Goal: Transaction & Acquisition: Book appointment/travel/reservation

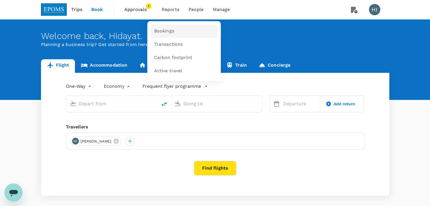
type input "[PERSON_NAME] (JHB)"
type input "Kuala Lumpur Intl ([GEOGRAPHIC_DATA])"
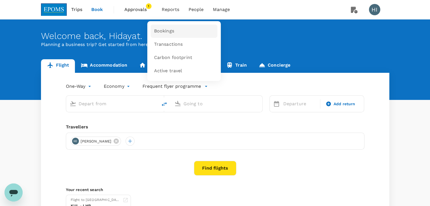
click at [167, 33] on span "Bookings" at bounding box center [164, 31] width 20 height 6
